Goal: Task Accomplishment & Management: Use online tool/utility

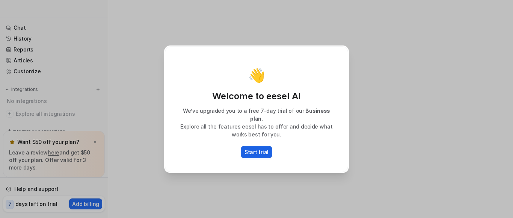
click at [261, 149] on p "Start trial" at bounding box center [256, 152] width 24 height 8
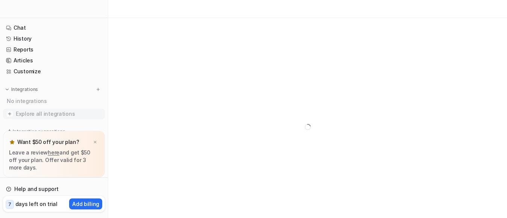
click at [10, 113] on img at bounding box center [10, 114] width 8 height 8
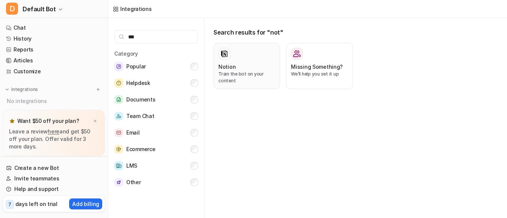
type input "***"
click at [222, 70] on h3 "Notion" at bounding box center [226, 67] width 17 height 8
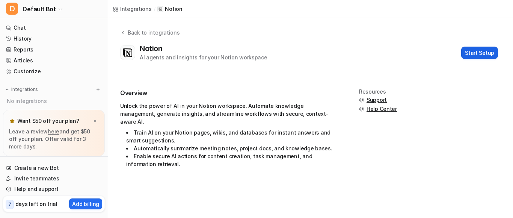
click at [480, 54] on button "Start Setup" at bounding box center [479, 53] width 37 height 12
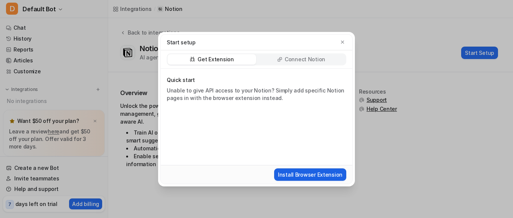
click at [336, 169] on button "Install Browser Extension" at bounding box center [310, 174] width 72 height 12
click at [332, 196] on div "Start setup Get Extension Connect Notion Quick start Unable to give API access …" at bounding box center [256, 109] width 209 height 218
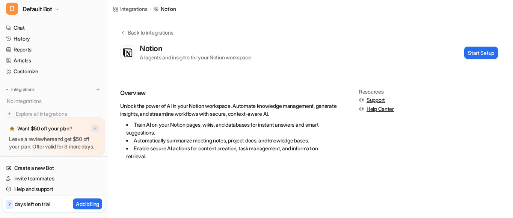
click at [94, 126] on img at bounding box center [95, 128] width 5 height 5
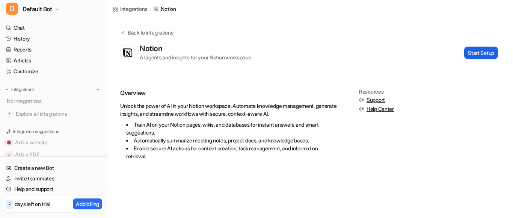
click at [475, 53] on button "Start Setup" at bounding box center [481, 53] width 34 height 12
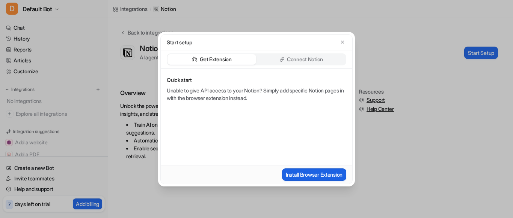
click at [327, 172] on button "Install Browser Extension" at bounding box center [314, 174] width 64 height 12
click at [342, 42] on icon "button" at bounding box center [342, 41] width 3 height 3
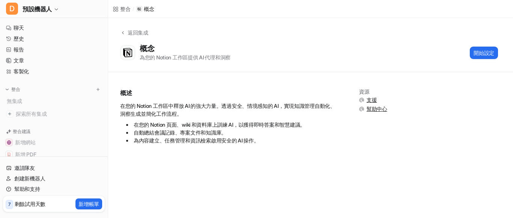
click at [288, 35] on div "返回集成 概念 為您的 Notion 工作區提供 AI 代理和洞察 開始設定" at bounding box center [310, 45] width 405 height 33
click at [284, 60] on div "概念 為您的 Notion 工作區提供 AI 代理和洞察 開始設定" at bounding box center [309, 52] width 378 height 17
click at [277, 80] on div "概述 在您的 Notion 工作區中釋放 AI 的強大力量。透過安全、情境感知的 AI，實現知識管理自動化、洞察生成並簡化工作流程。 在您的 Notion 頁…" at bounding box center [310, 117] width 405 height 90
click at [283, 138] on li "為內容建立、任務管理和資訊檢索啟用安全的 AI 操作。" at bounding box center [232, 140] width 212 height 8
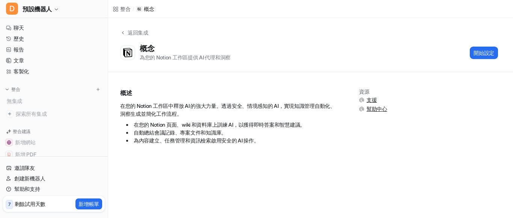
click at [274, 168] on div "整合 / 概念 返回集成 概念 為您的 Notion 工作區提供 AI 代理和洞察 開始設定 概述 在您的 Notion 工作區中釋放 AI 的強大力量。透過…" at bounding box center [256, 109] width 513 height 218
click at [295, 63] on div "返回集成 概念 為您的 Notion 工作區提供 AI 代理和洞察 開始設定" at bounding box center [310, 45] width 405 height 54
click at [270, 49] on div "概念 為您的 Notion 工作區提供 AI 代理和洞察 開始設定" at bounding box center [309, 52] width 378 height 17
click at [266, 34] on div "返回集成 概念 為您的 Notion 工作區提供 AI 代理和洞察 開始設定" at bounding box center [310, 45] width 405 height 33
click at [235, 160] on div "概述 在您的 Notion 工作區中釋放 AI 的強大力量。透過安全、情境感知的 AI，實現知識管理自動化、洞察生成並簡化工作流程。 在您的 Notion 頁…" at bounding box center [310, 117] width 405 height 90
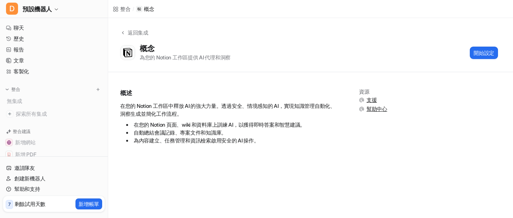
click at [235, 160] on div "概述 在您的 Notion 工作區中釋放 AI 的強大力量。透過安全、情境感知的 AI，實現知識管理自動化、洞察生成並簡化工作流程。 在您的 Notion 頁…" at bounding box center [310, 117] width 405 height 90
click at [267, 148] on div "概述 在您的 Notion 工作區中釋放 AI 的強大力量。透過安全、情境感知的 AI，實現知識管理自動化、洞察生成並簡化工作流程。 在您的 Notion 頁…" at bounding box center [229, 120] width 218 height 63
click at [326, 38] on div "返回集成 概念 為您的 Notion 工作區提供 AI 代理和洞察 開始設定" at bounding box center [310, 45] width 405 height 33
click at [321, 59] on div "概念 為您的 Notion 工作區提供 AI 代理和洞察 開始設定" at bounding box center [309, 52] width 378 height 17
